Goal: Check status: Check status

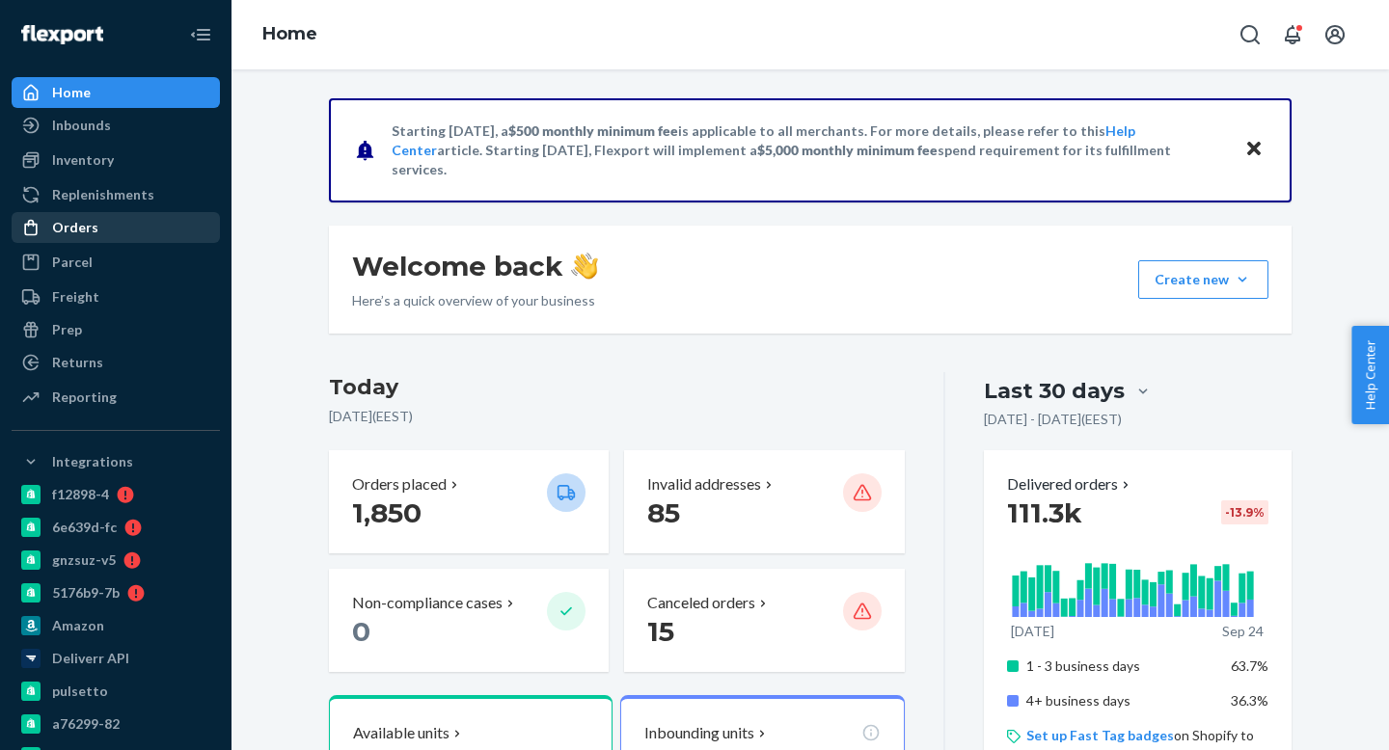
click at [82, 224] on div "Orders" at bounding box center [75, 227] width 46 height 19
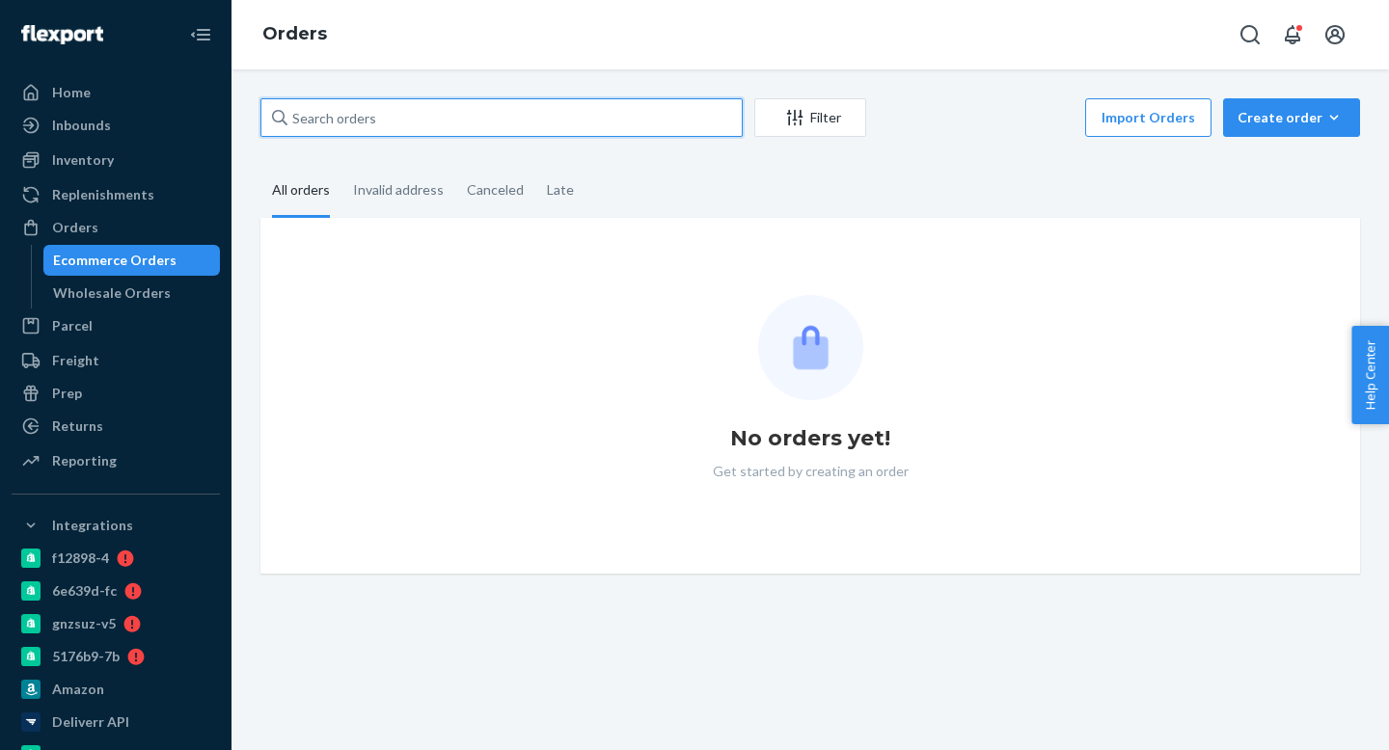
click at [469, 122] on input "text" at bounding box center [501, 117] width 482 height 39
paste input "Bioma-2705414"
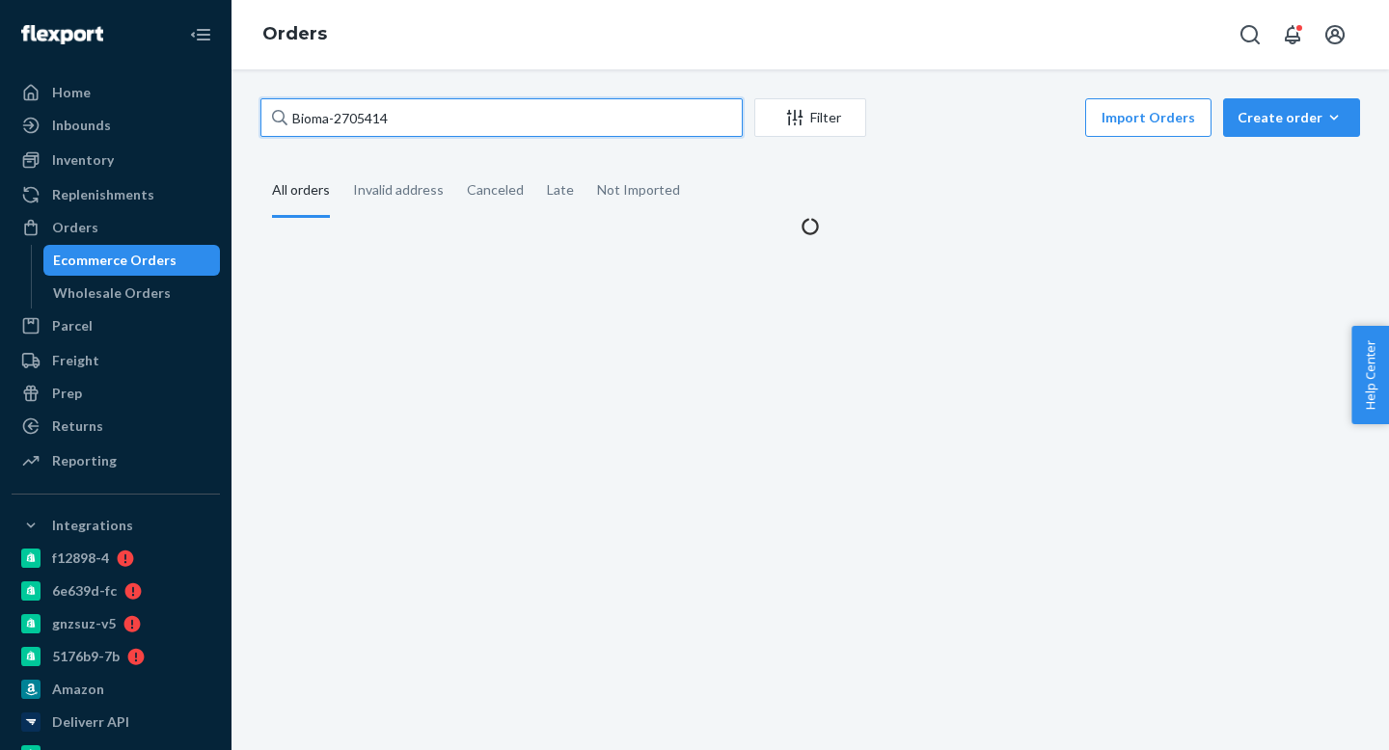
click at [328, 121] on input "Bioma-2705414" at bounding box center [501, 117] width 482 height 39
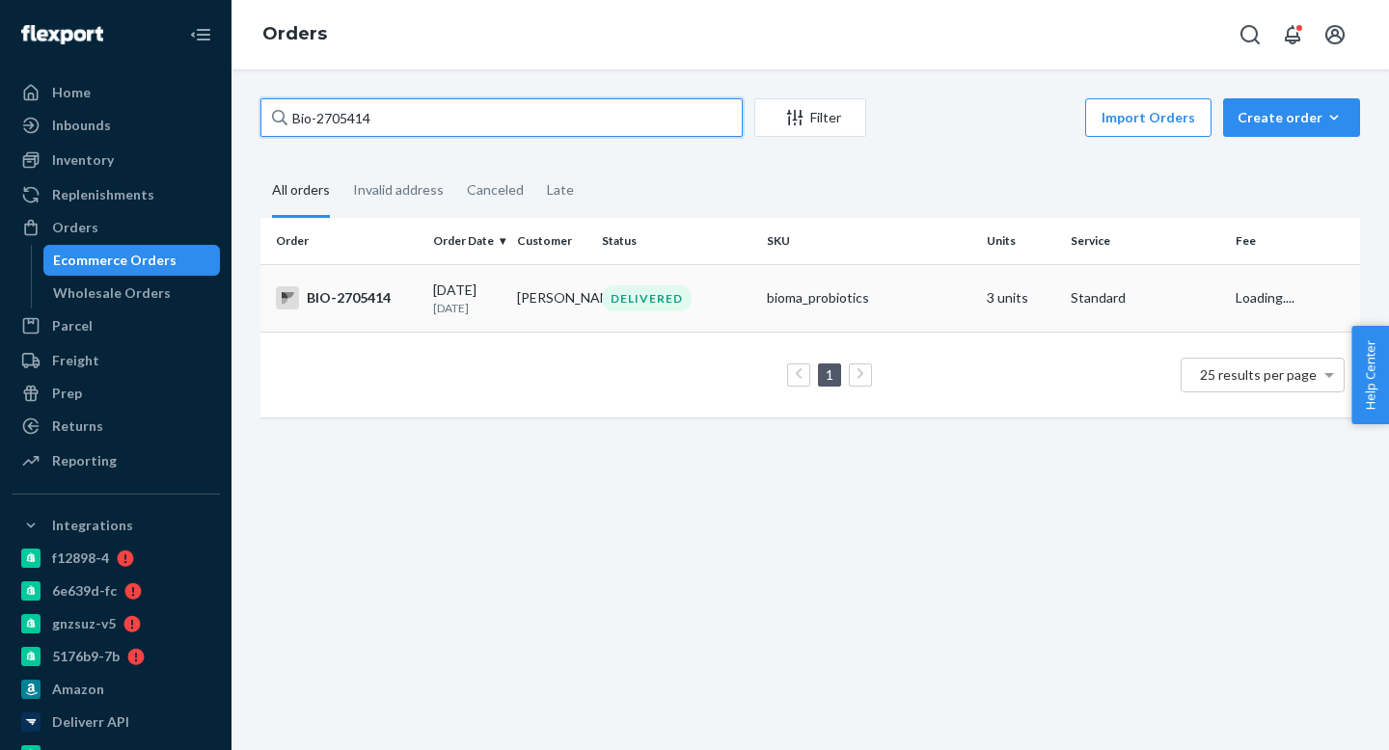
type input "Bio-2705414"
click at [484, 301] on p "[DATE]" at bounding box center [467, 308] width 68 height 16
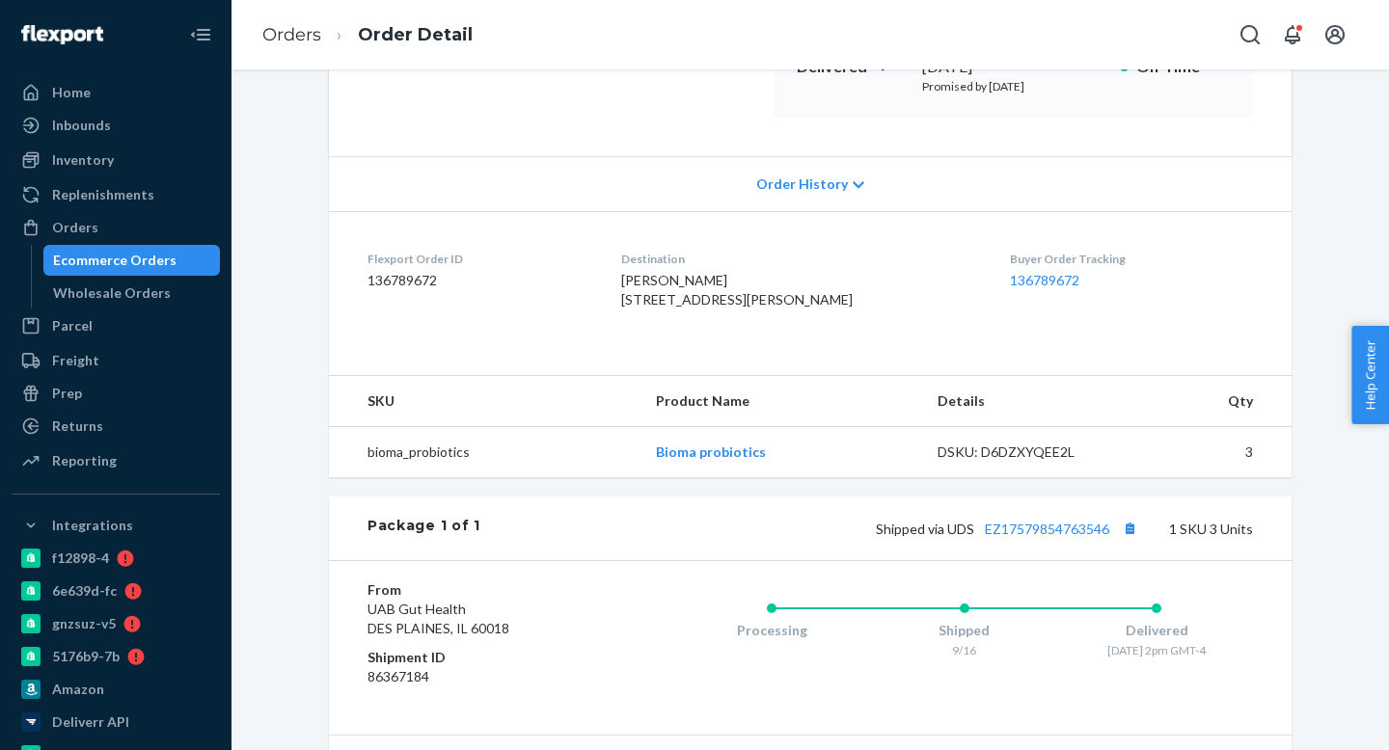
scroll to position [567, 0]
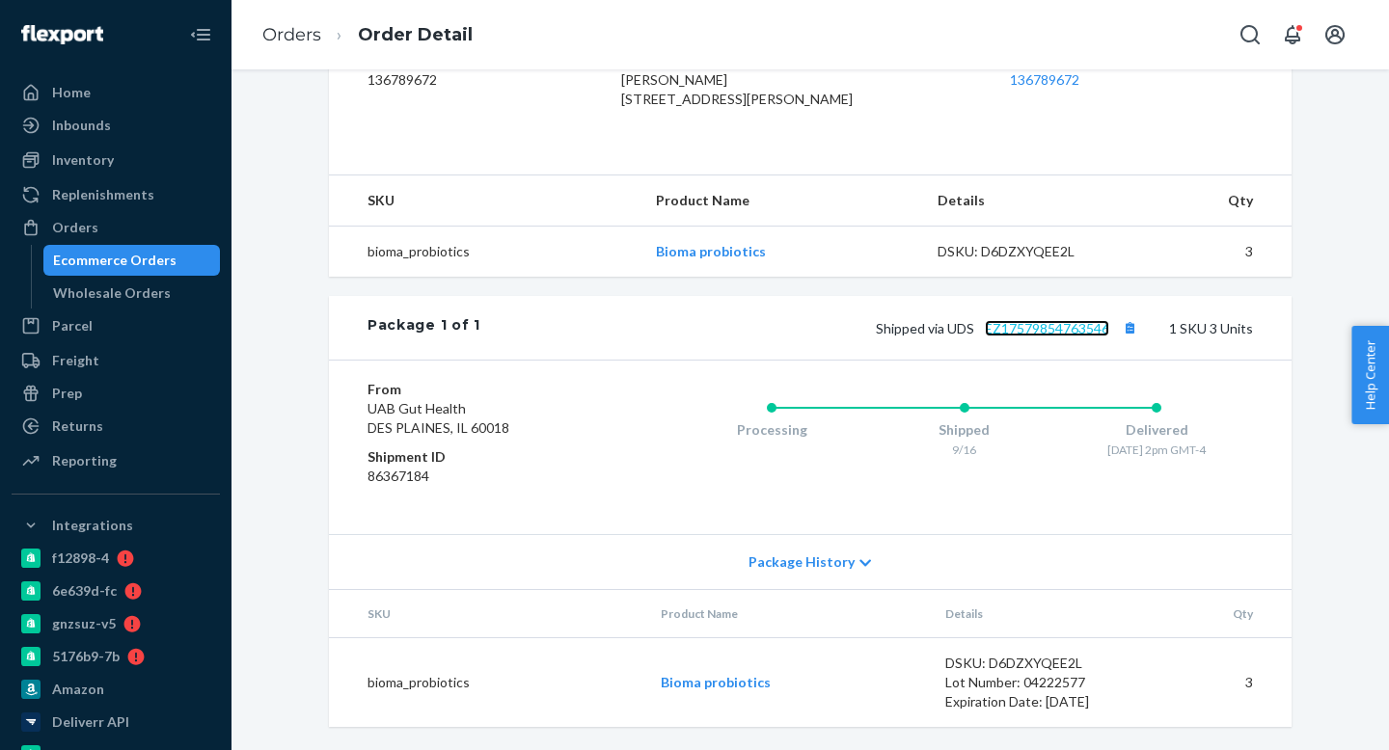
click at [1071, 326] on link "EZ17579854763546" at bounding box center [1047, 328] width 124 height 16
click at [101, 228] on div "Orders" at bounding box center [116, 227] width 204 height 27
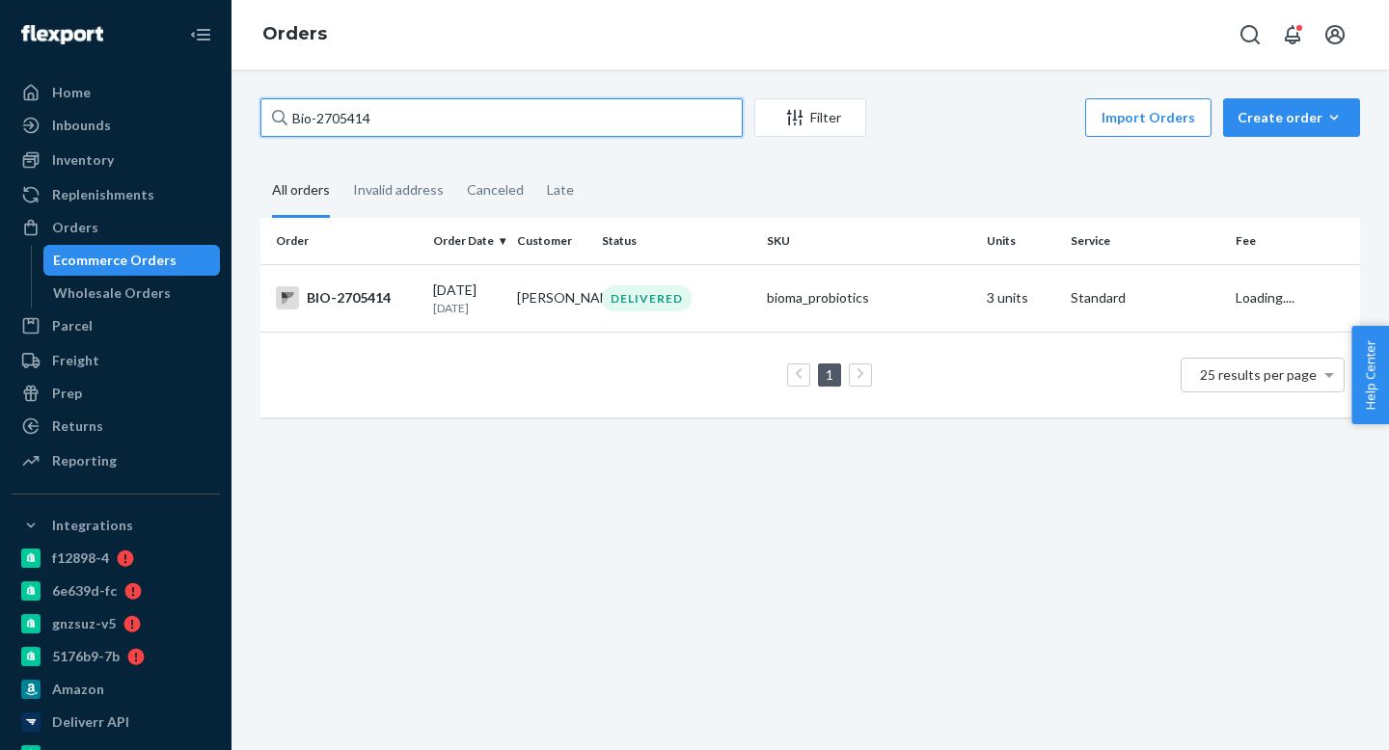
click at [500, 119] on input "Bio-2705414" at bounding box center [501, 117] width 482 height 39
paste input "ma-1139137"
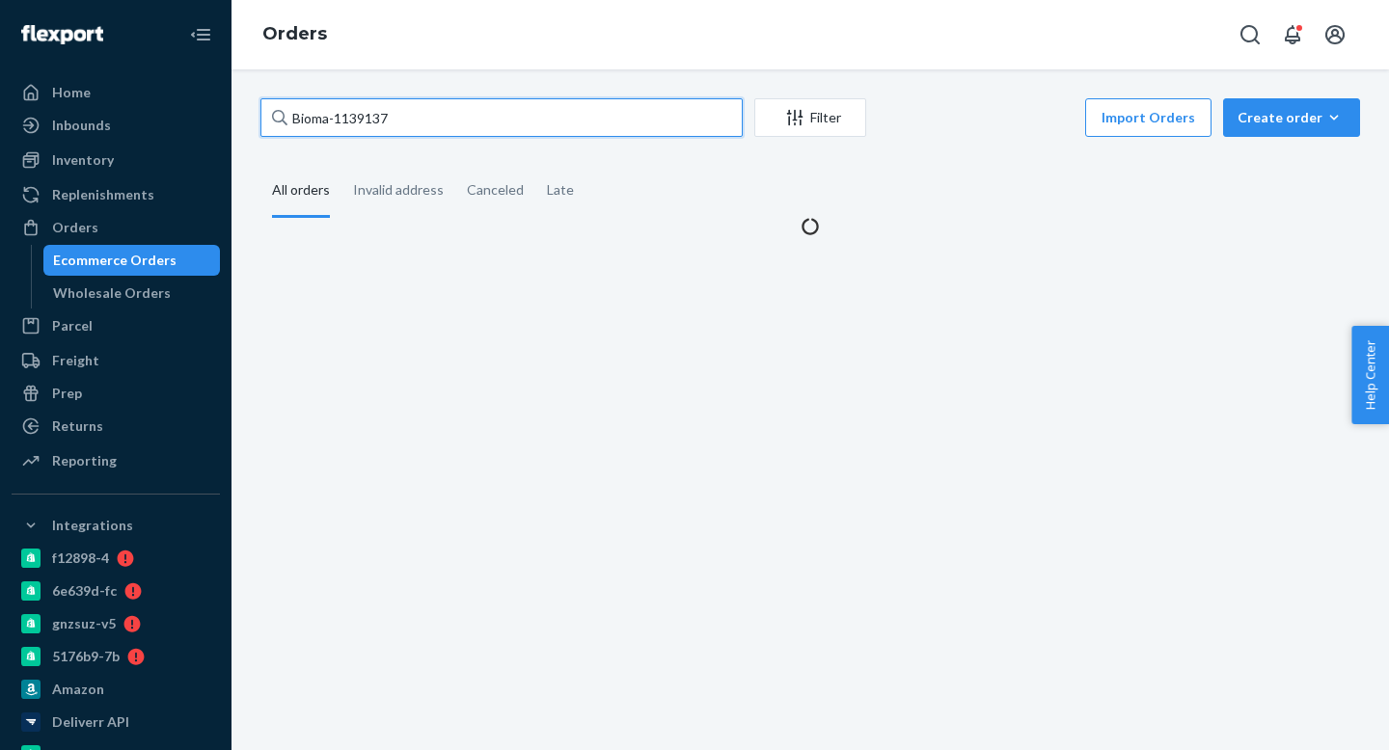
click at [331, 120] on input "Bioma-1139137" at bounding box center [501, 117] width 482 height 39
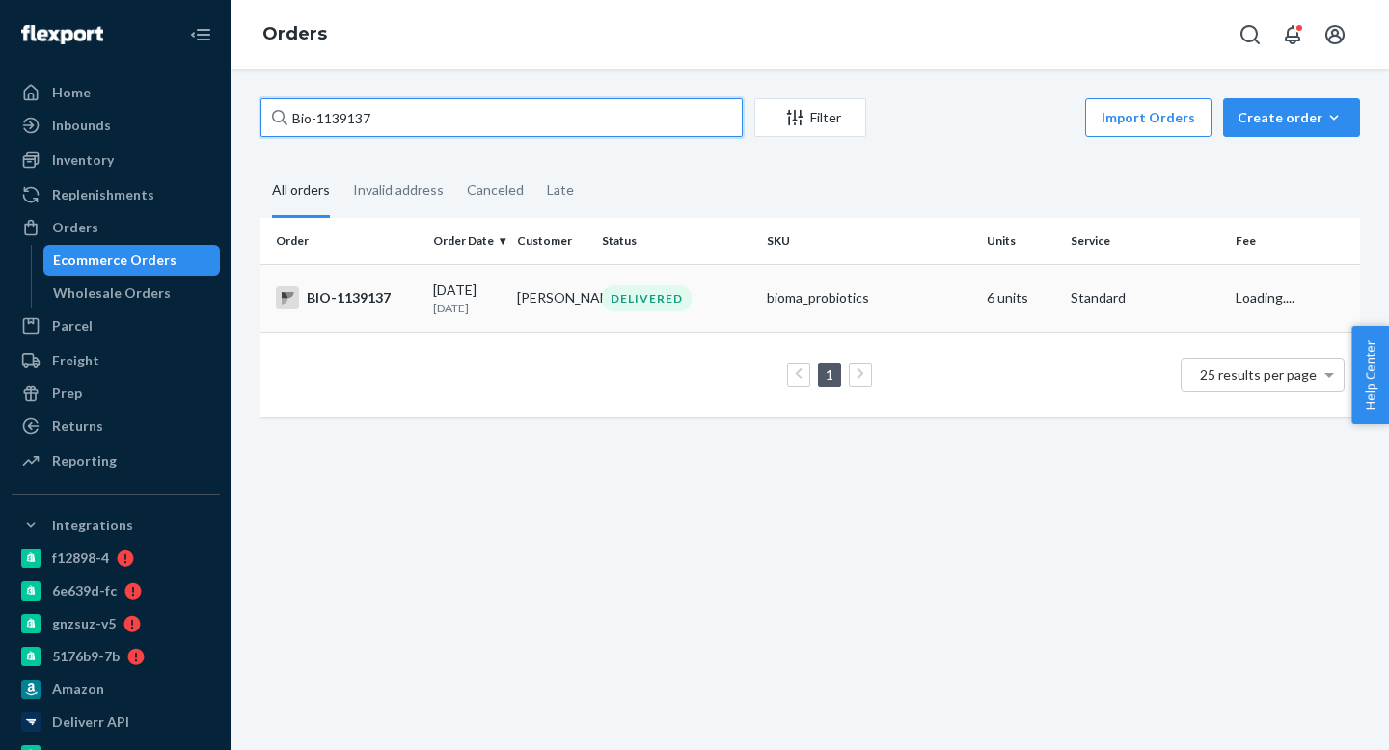
type input "Bio-1139137"
click at [504, 331] on td "[DATE] [DATE]" at bounding box center [467, 298] width 84 height 68
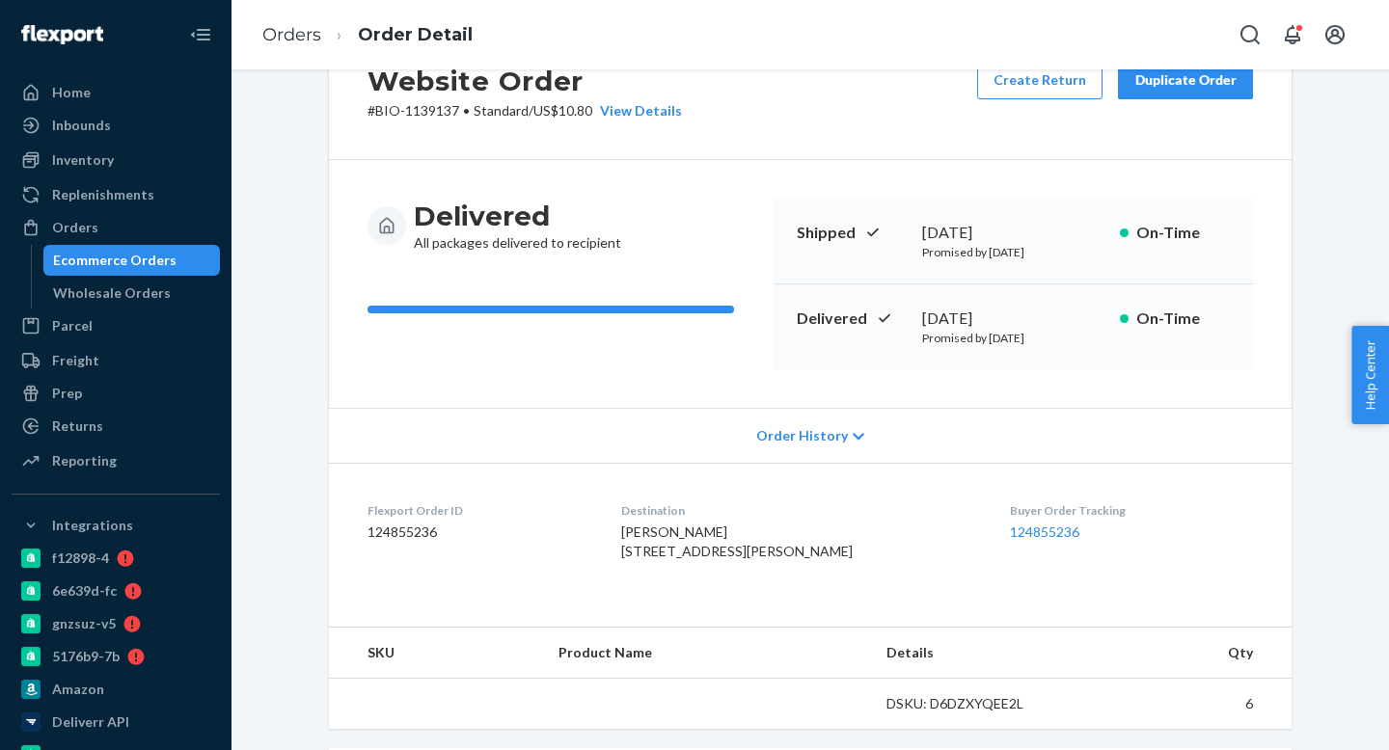
scroll to position [411, 0]
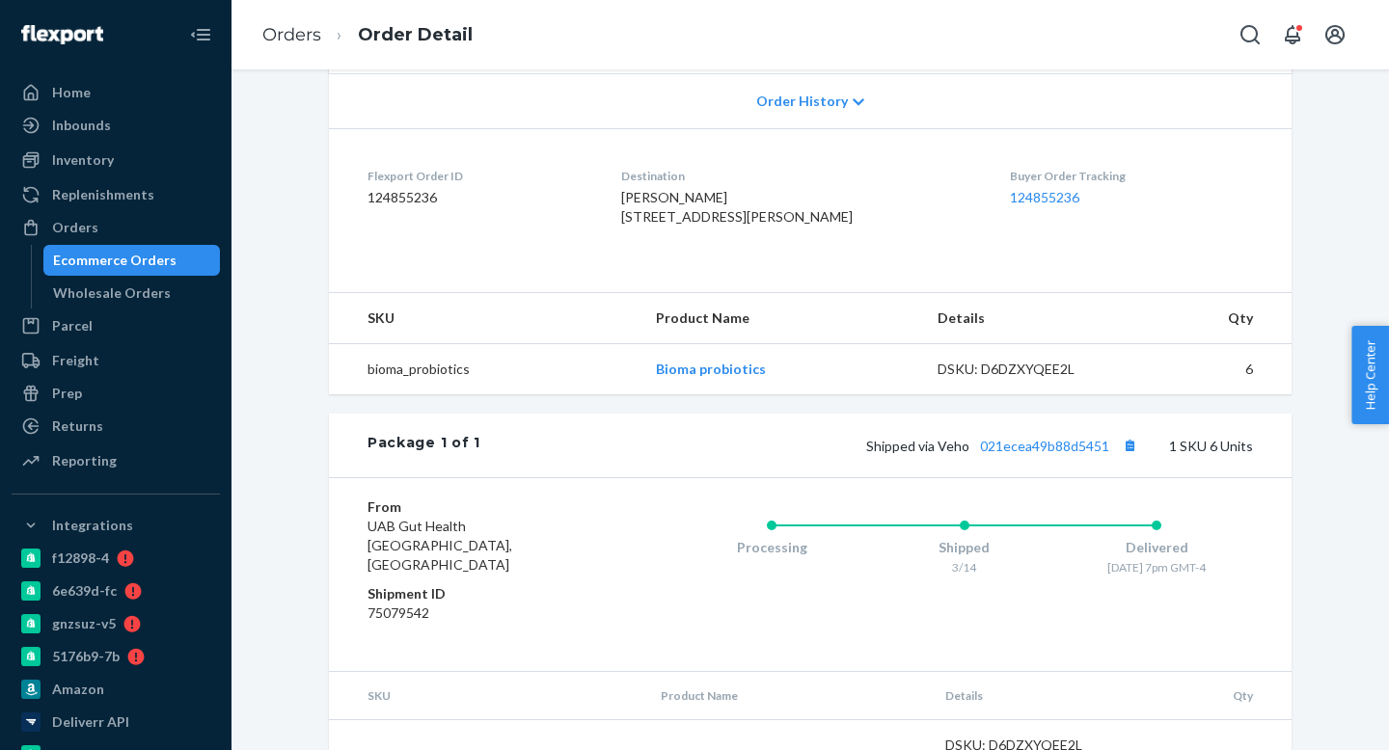
click at [1042, 458] on div "Shipped via Veho 021ecea49b88d5451 1 SKU 6 Units" at bounding box center [866, 445] width 773 height 25
click at [1044, 454] on link "021ecea49b88d5451" at bounding box center [1044, 446] width 129 height 16
click at [111, 226] on div "Orders" at bounding box center [116, 227] width 204 height 27
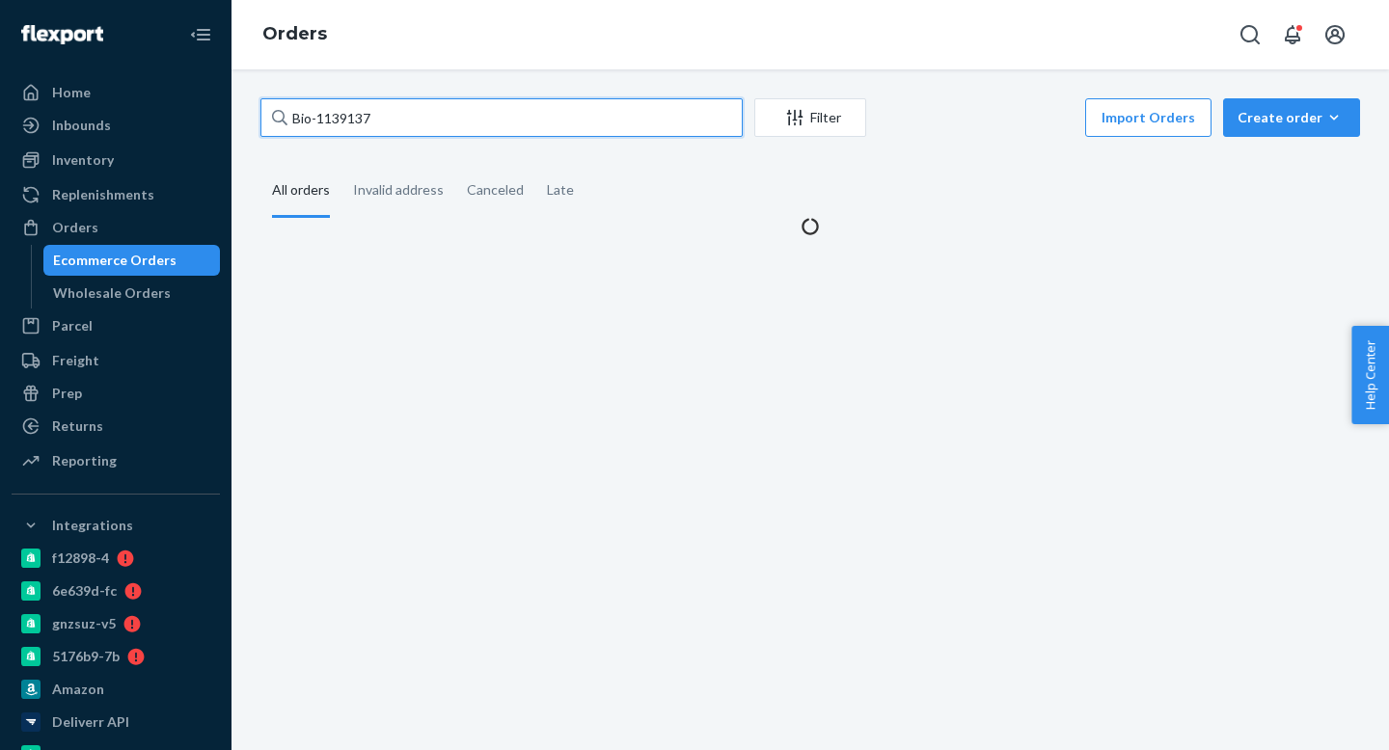
click at [430, 116] on input "Bio-1139137" at bounding box center [501, 117] width 482 height 39
paste input "ma-2704859"
click at [330, 115] on input "Bioma-2704859" at bounding box center [501, 117] width 482 height 39
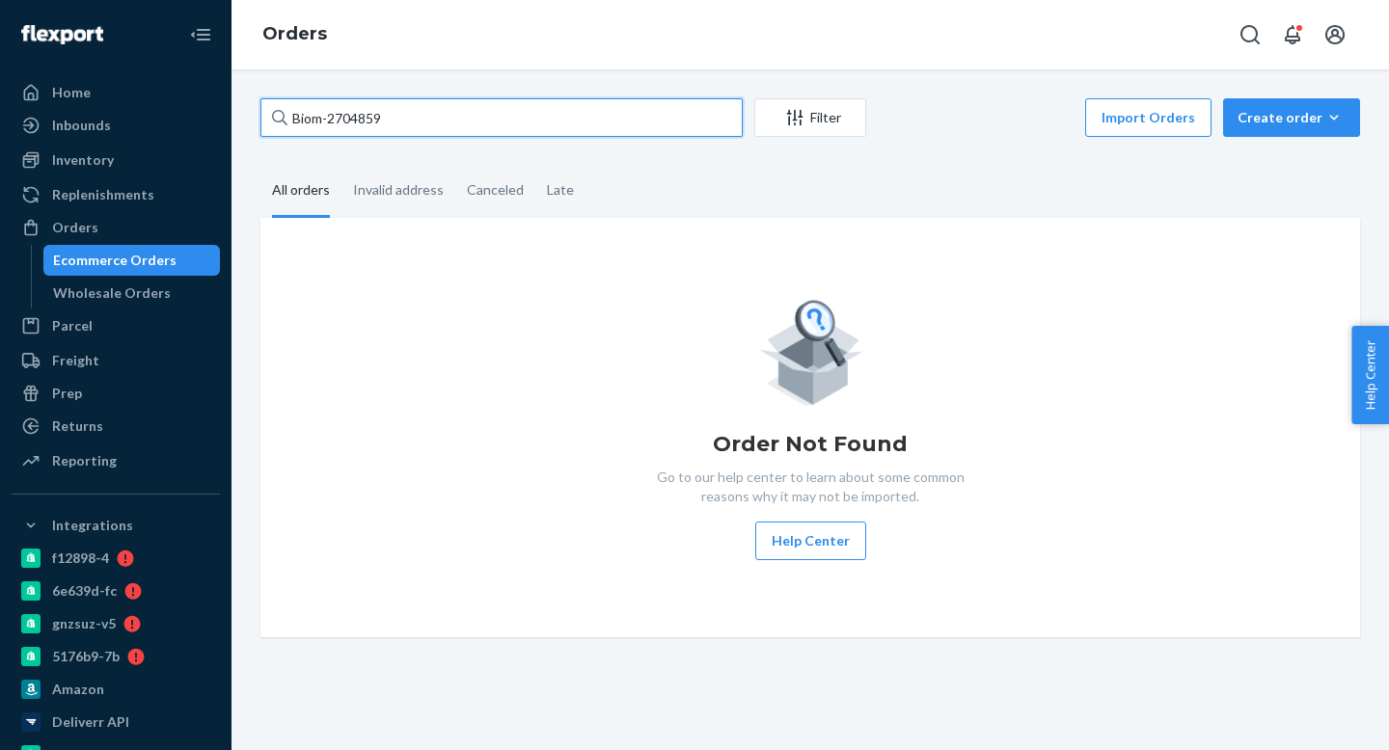
type input "Bio-2704859"
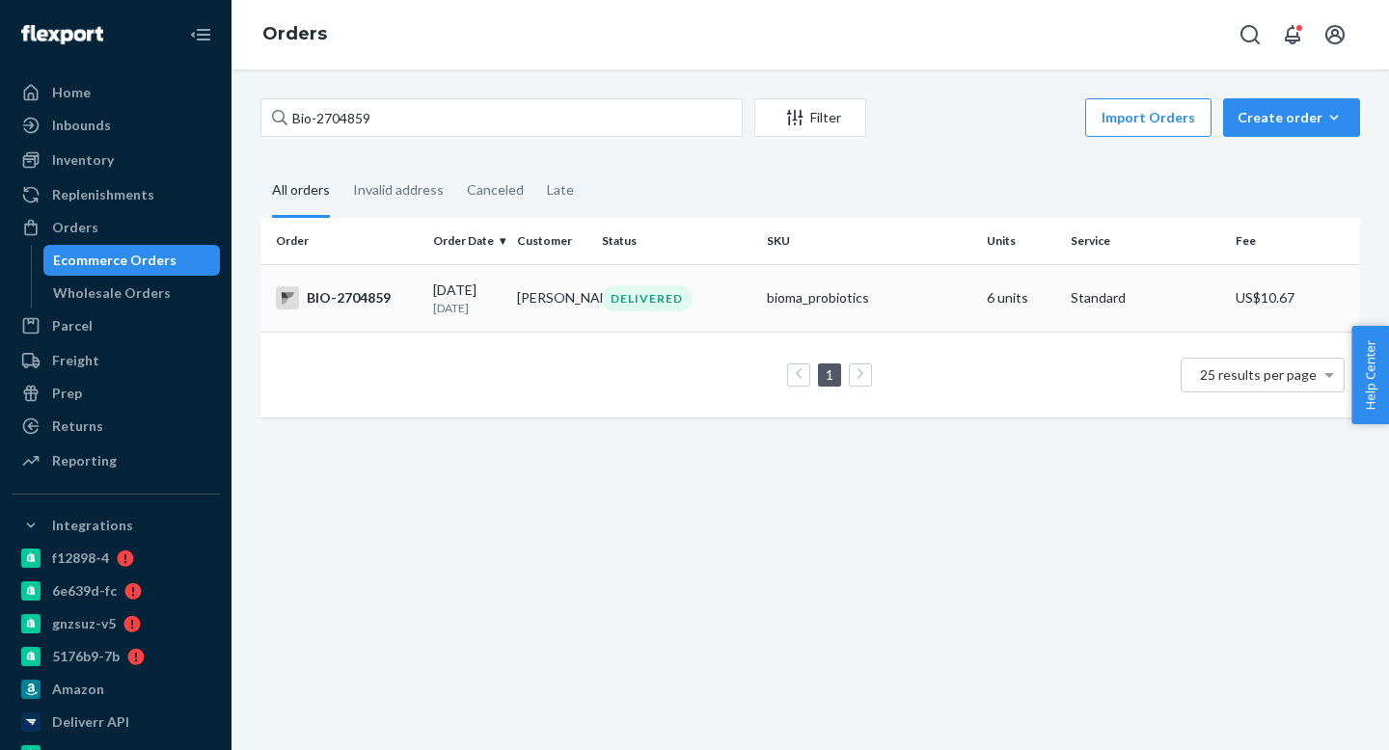
click at [468, 304] on p "[DATE]" at bounding box center [467, 308] width 68 height 16
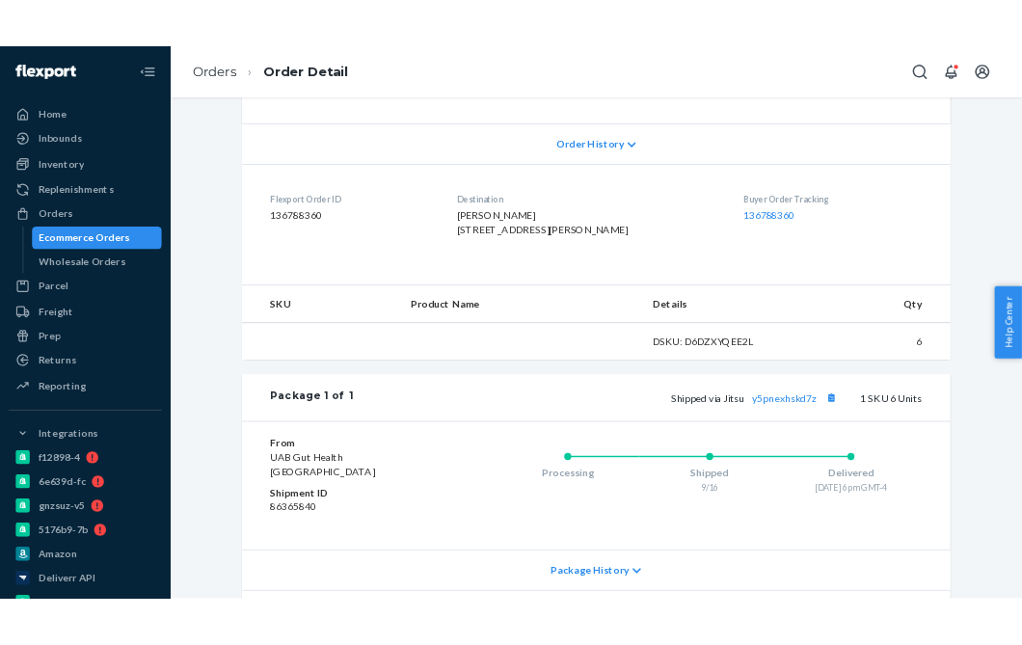
scroll to position [567, 0]
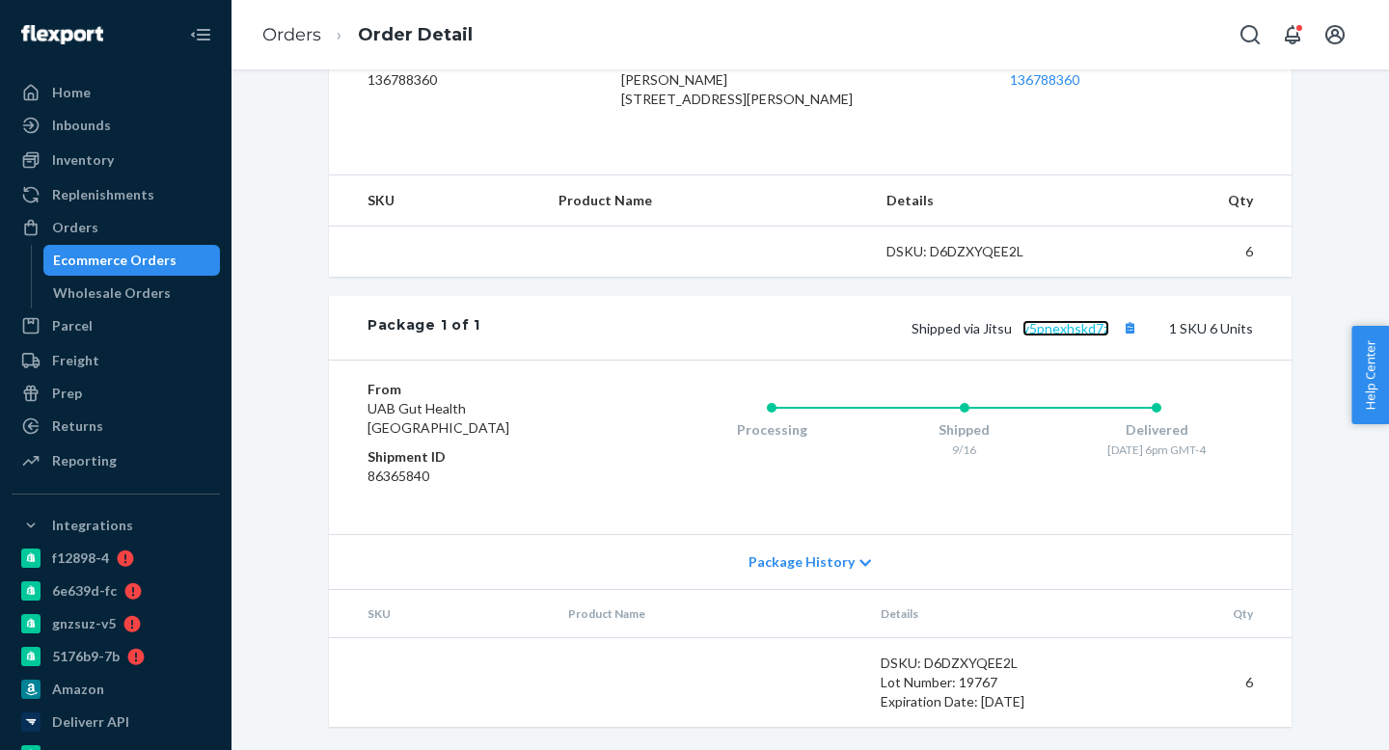
click at [1075, 320] on link "y5pnexhskd7z" at bounding box center [1065, 328] width 87 height 16
